Goal: Use online tool/utility: Utilize a website feature to perform a specific function

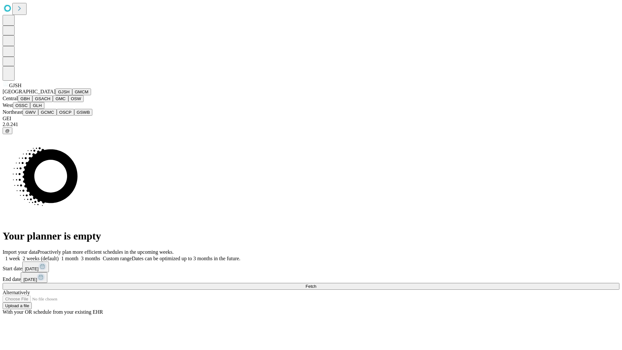
click at [55, 95] on button "GJSH" at bounding box center [63, 91] width 17 height 7
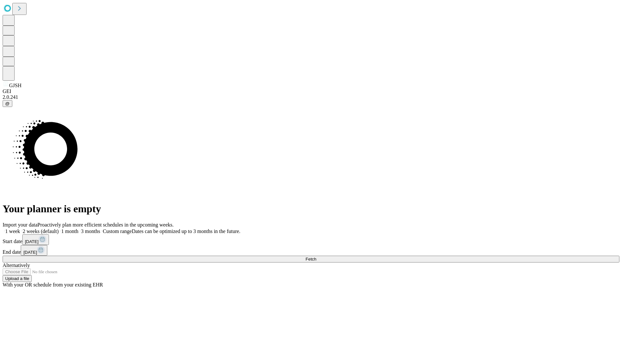
click at [20, 228] on label "1 week" at bounding box center [11, 231] width 17 height 6
click at [316, 257] on span "Fetch" at bounding box center [310, 259] width 11 height 5
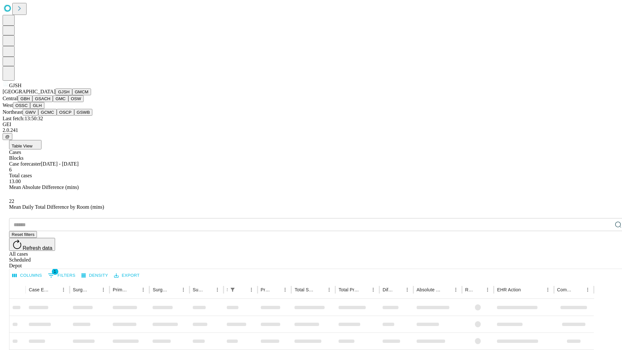
click at [72, 95] on button "GMCM" at bounding box center [81, 91] width 19 height 7
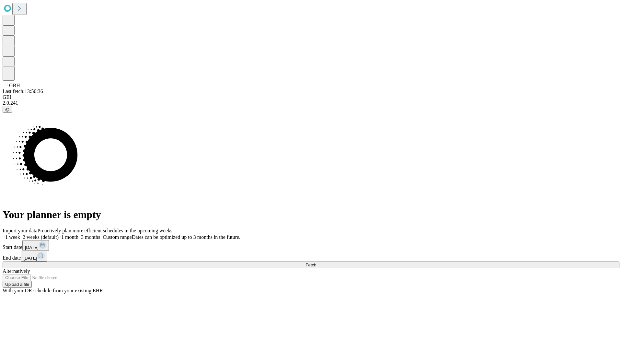
click at [316, 262] on span "Fetch" at bounding box center [310, 264] width 11 height 5
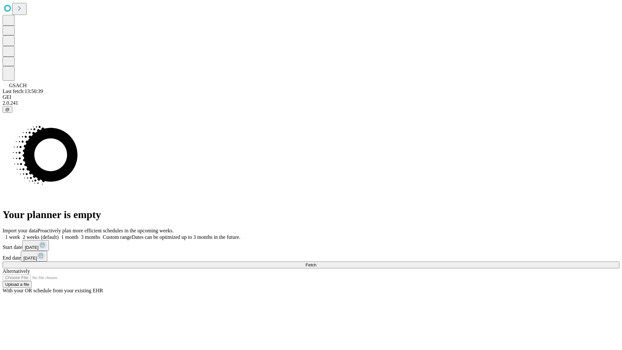
click at [20, 234] on label "1 week" at bounding box center [11, 237] width 17 height 6
click at [316, 262] on span "Fetch" at bounding box center [310, 264] width 11 height 5
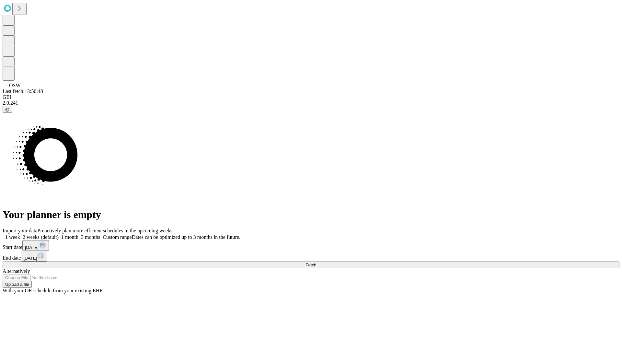
click at [20, 234] on label "1 week" at bounding box center [11, 237] width 17 height 6
click at [316, 262] on span "Fetch" at bounding box center [310, 264] width 11 height 5
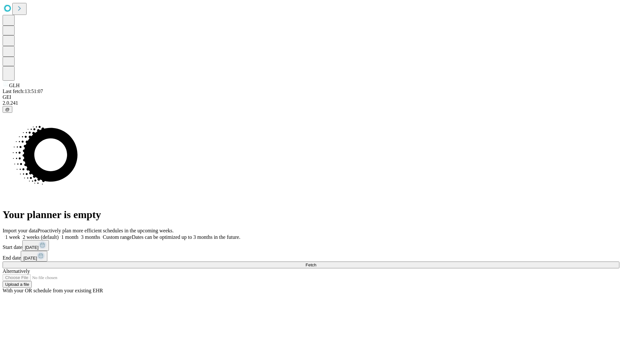
click at [20, 234] on label "1 week" at bounding box center [11, 237] width 17 height 6
click at [316, 262] on span "Fetch" at bounding box center [310, 264] width 11 height 5
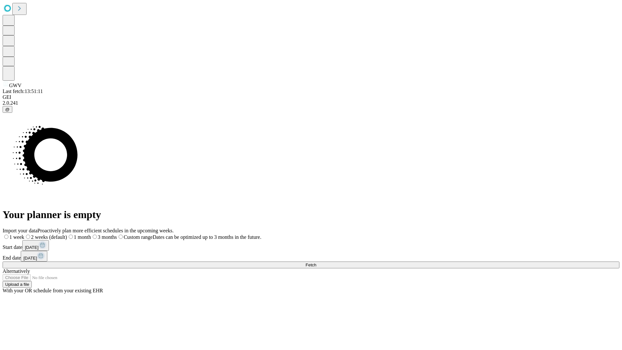
click at [24, 234] on label "1 week" at bounding box center [14, 237] width 22 height 6
click at [316, 262] on span "Fetch" at bounding box center [310, 264] width 11 height 5
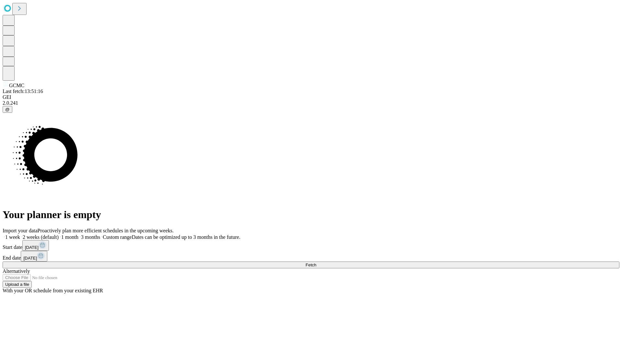
click at [20, 234] on label "1 week" at bounding box center [11, 237] width 17 height 6
click at [316, 262] on span "Fetch" at bounding box center [310, 264] width 11 height 5
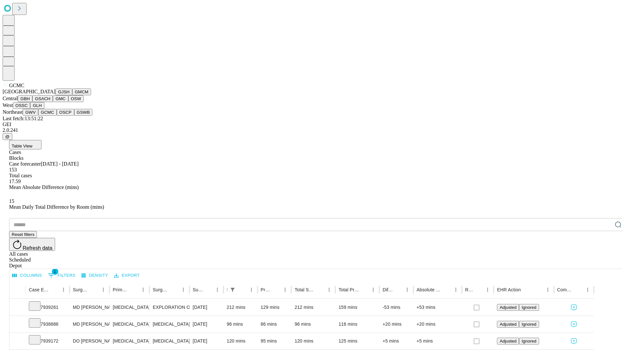
click at [57, 116] on button "OSCP" at bounding box center [65, 112] width 17 height 7
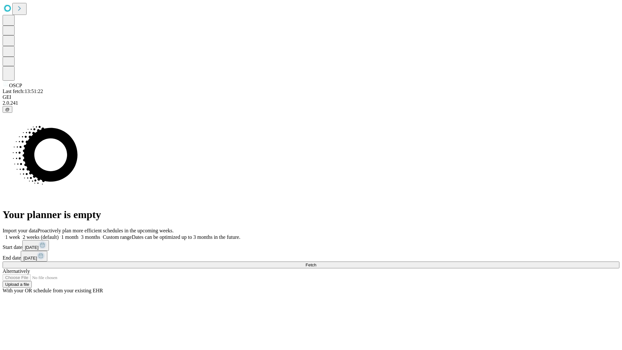
click at [20, 234] on label "1 week" at bounding box center [11, 237] width 17 height 6
click at [316, 262] on span "Fetch" at bounding box center [310, 264] width 11 height 5
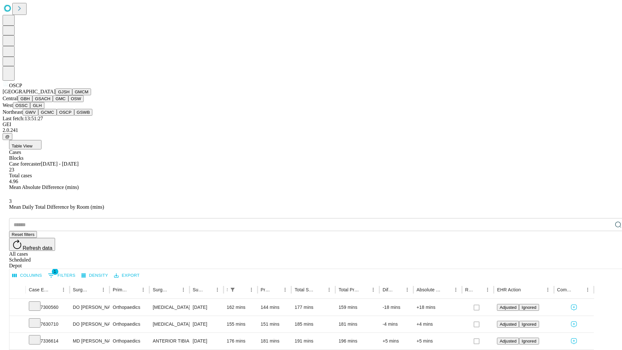
click at [74, 116] on button "GSWB" at bounding box center [83, 112] width 18 height 7
